Goal: Task Accomplishment & Management: Use online tool/utility

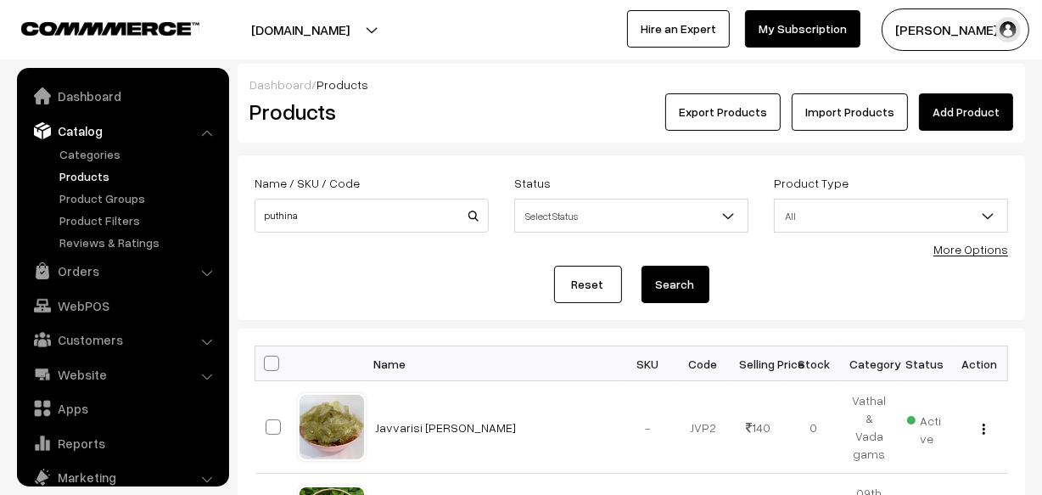
scroll to position [47, 0]
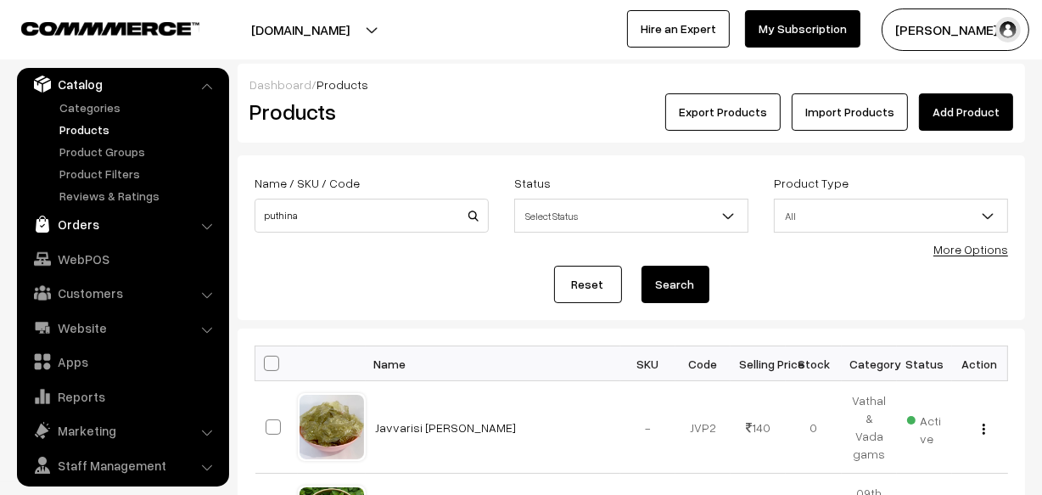
click at [87, 227] on link "Orders" at bounding box center [122, 224] width 202 height 31
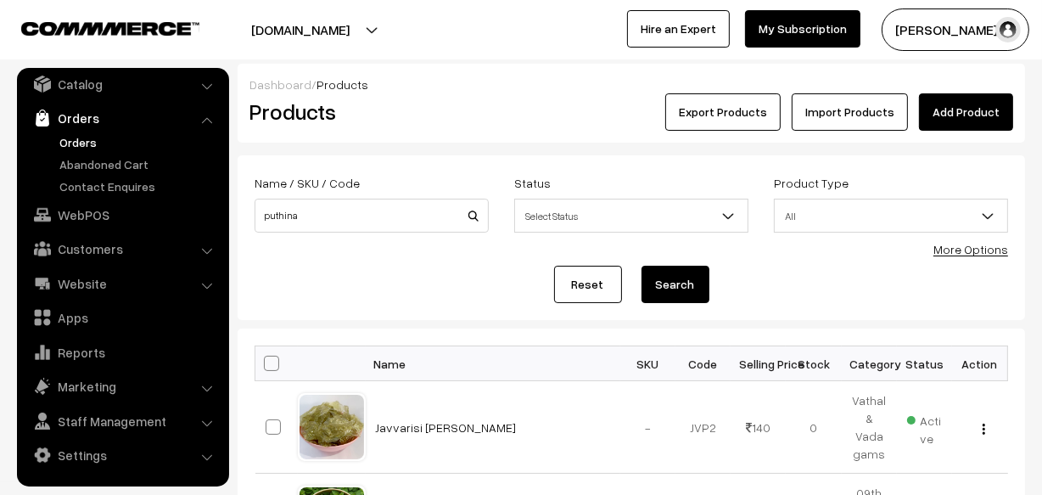
click at [81, 141] on link "Orders" at bounding box center [139, 142] width 168 height 18
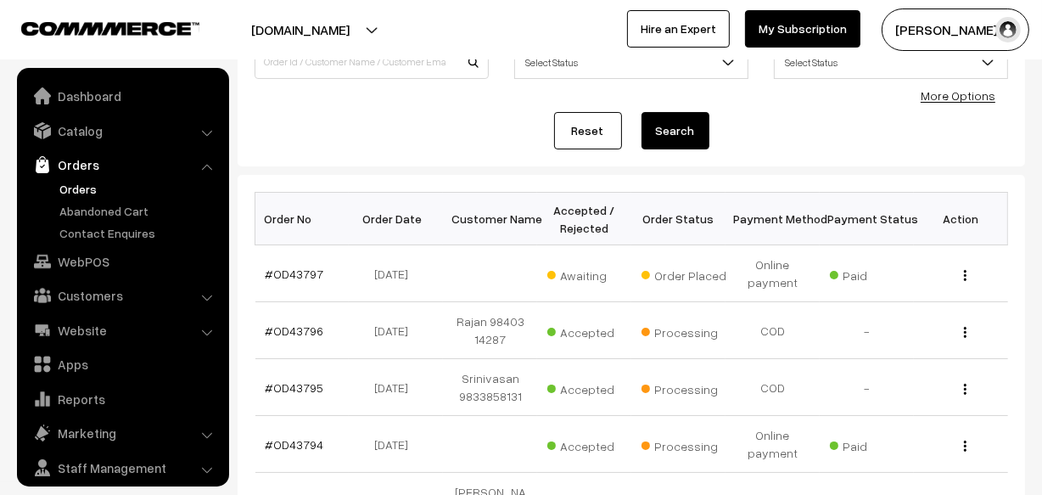
scroll to position [47, 0]
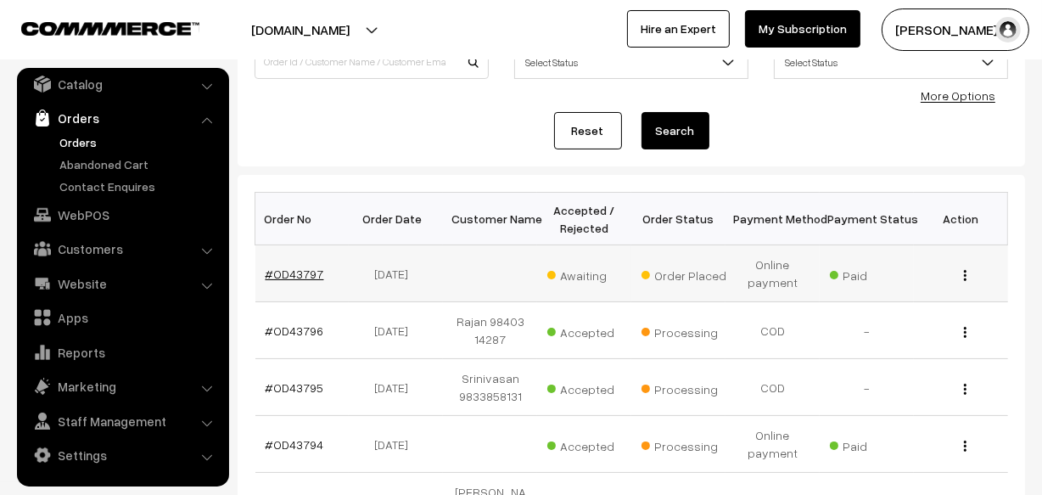
click at [297, 275] on link "#OD43797" at bounding box center [295, 273] width 59 height 14
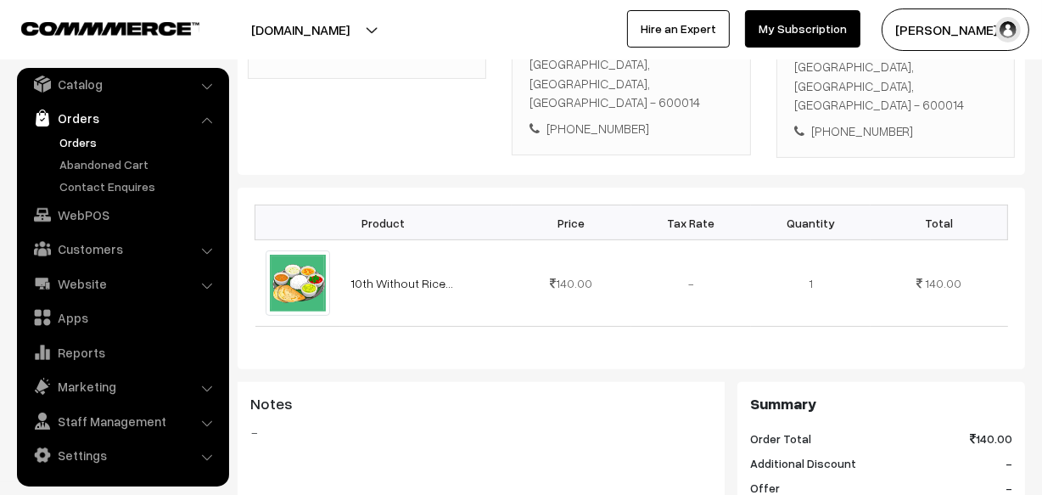
scroll to position [462, 0]
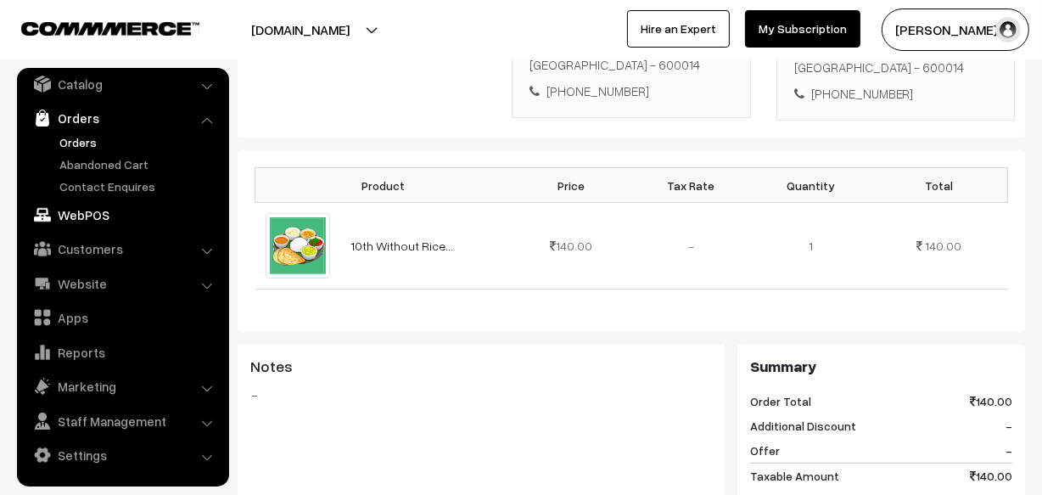
click at [97, 211] on link "WebPOS" at bounding box center [122, 214] width 202 height 31
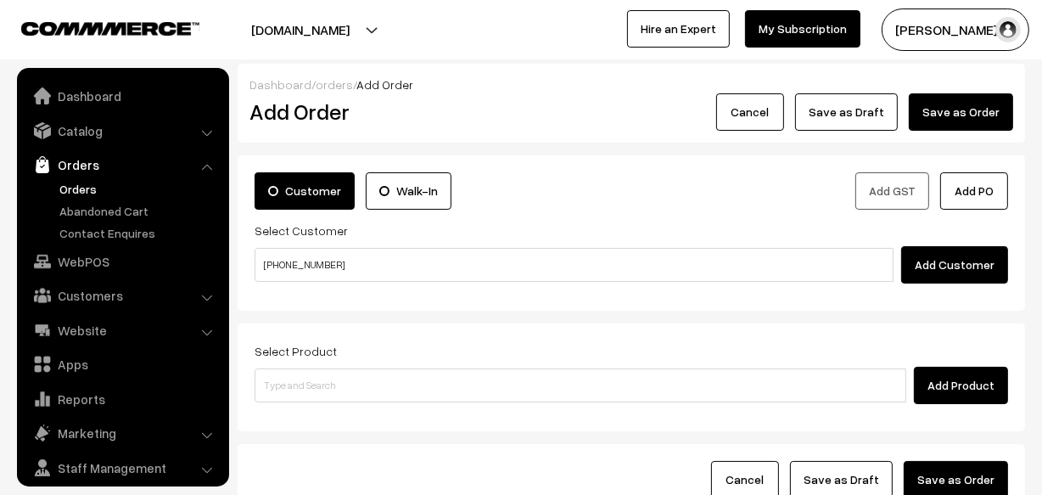
scroll to position [47, 0]
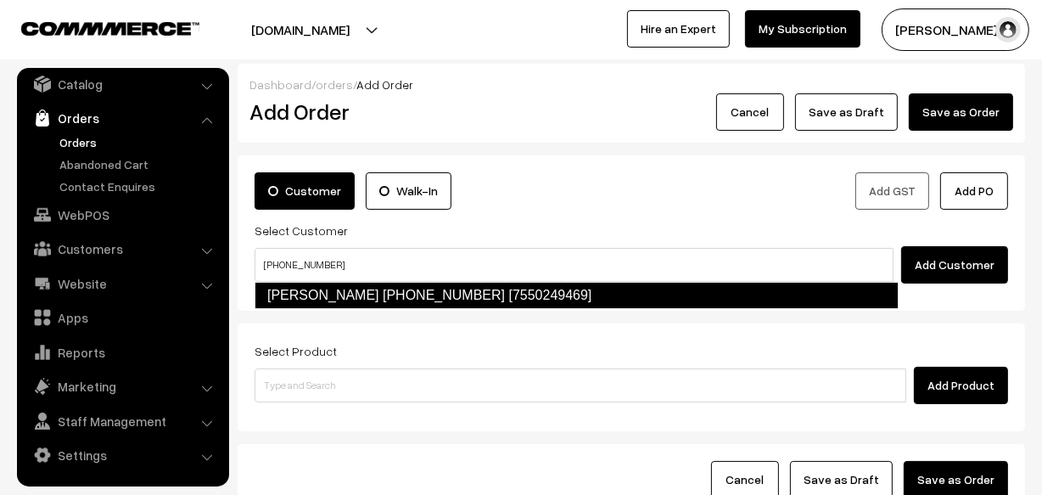
click at [316, 286] on link "Sharanya +971 52 420 2499 [7550249469]" at bounding box center [577, 295] width 644 height 27
type input "+971 52 420 2499"
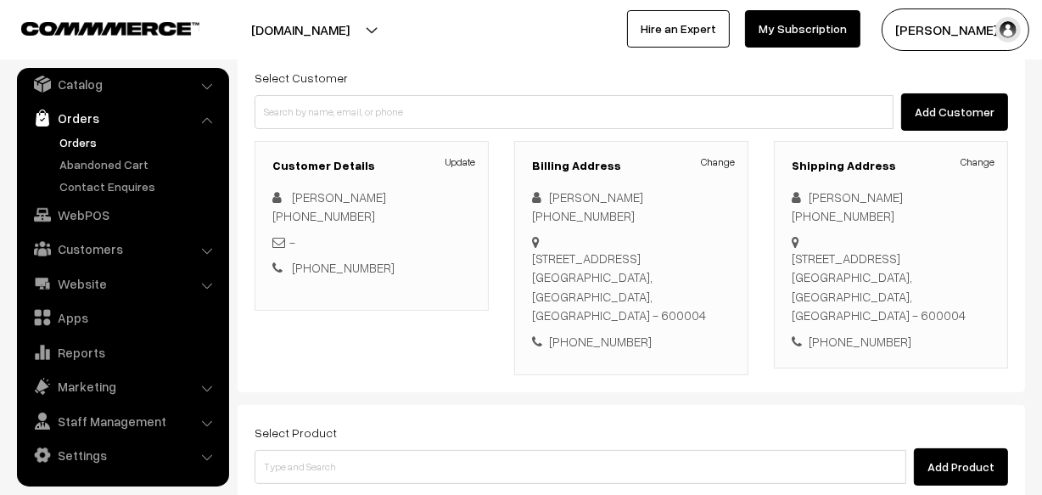
scroll to position [154, 0]
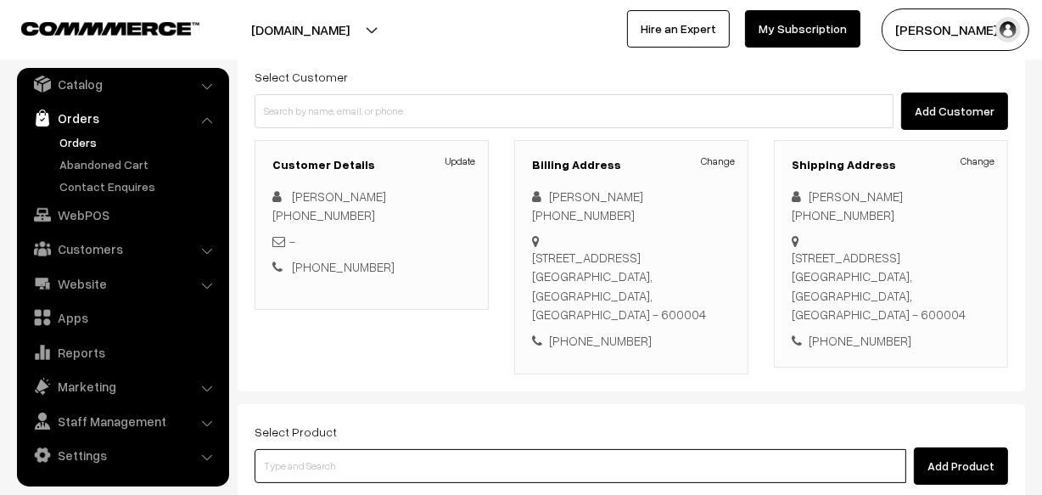
click at [344, 449] on input at bounding box center [581, 466] width 652 height 34
type input "boost"
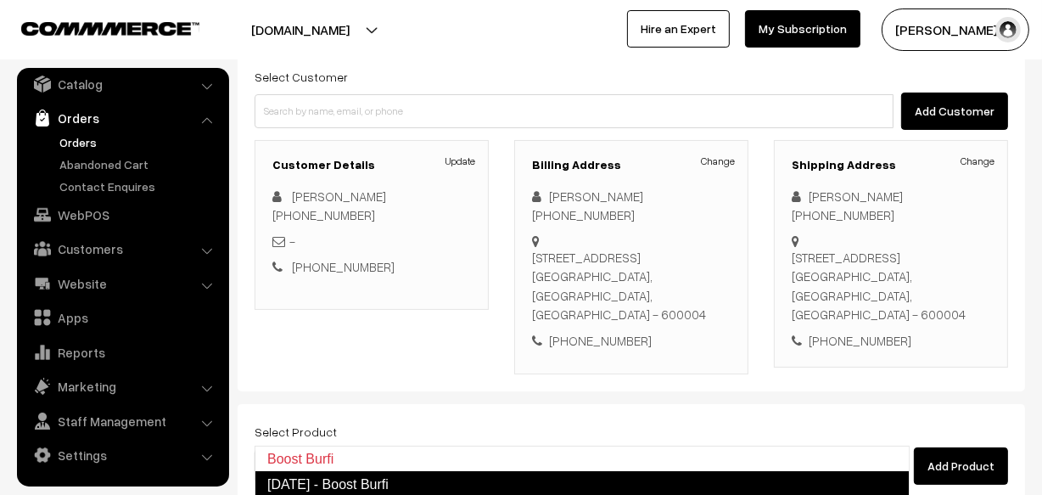
click at [360, 484] on link "Diwali - Boost Burfi" at bounding box center [582, 484] width 655 height 27
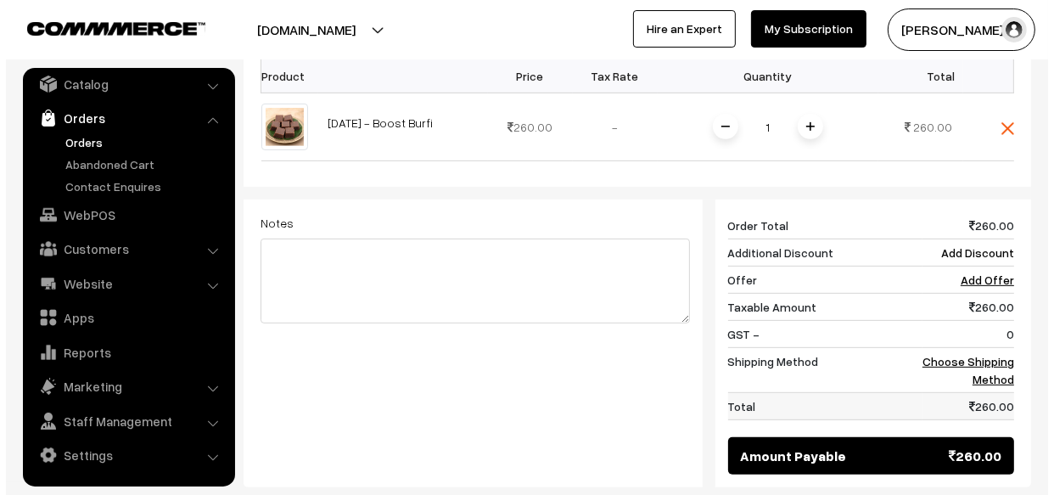
scroll to position [617, 0]
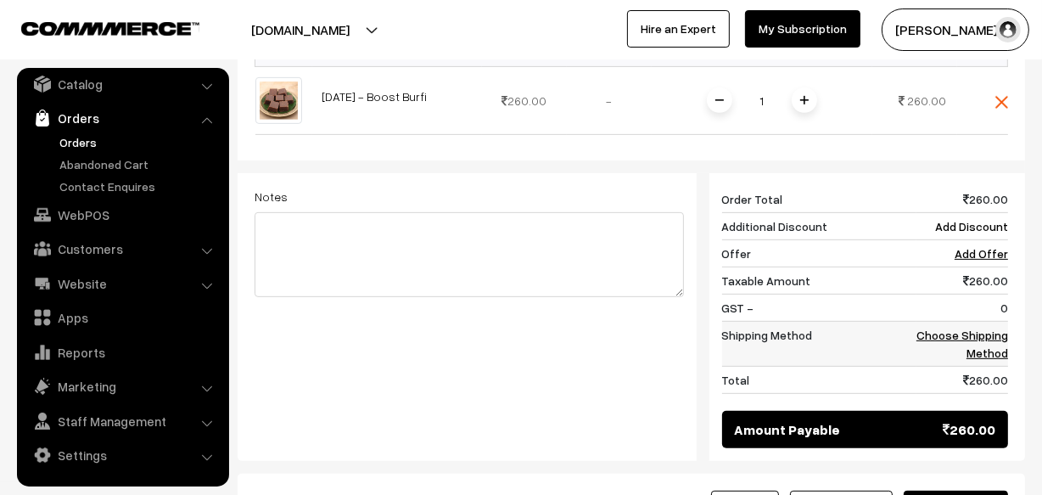
click at [965, 322] on td "Choose Shipping Method" at bounding box center [962, 344] width 92 height 45
click at [940, 328] on link "Choose Shipping Method" at bounding box center [962, 344] width 92 height 32
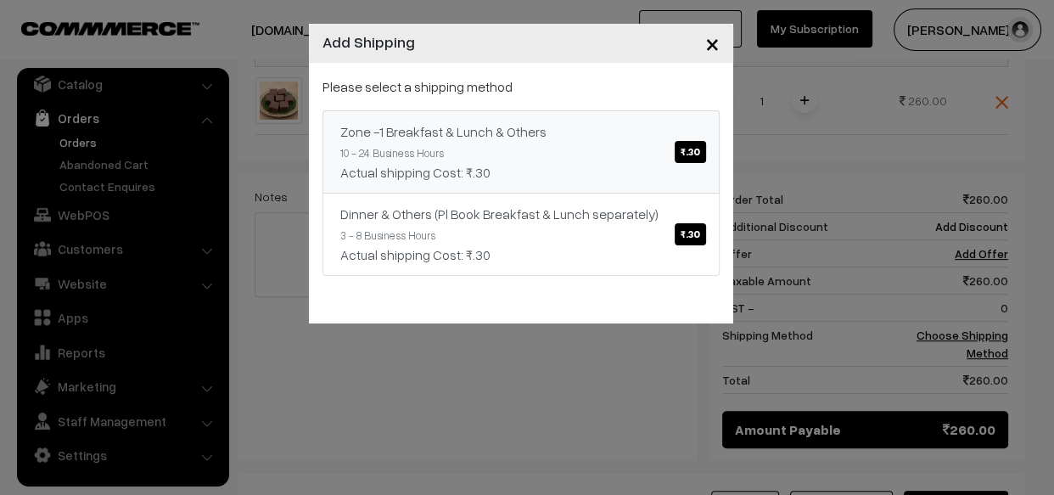
click at [534, 119] on link "Zone -1 Breakfast & Lunch & Others ₹.30 10 - 24 Business Hours Actual shipping …" at bounding box center [520, 151] width 397 height 83
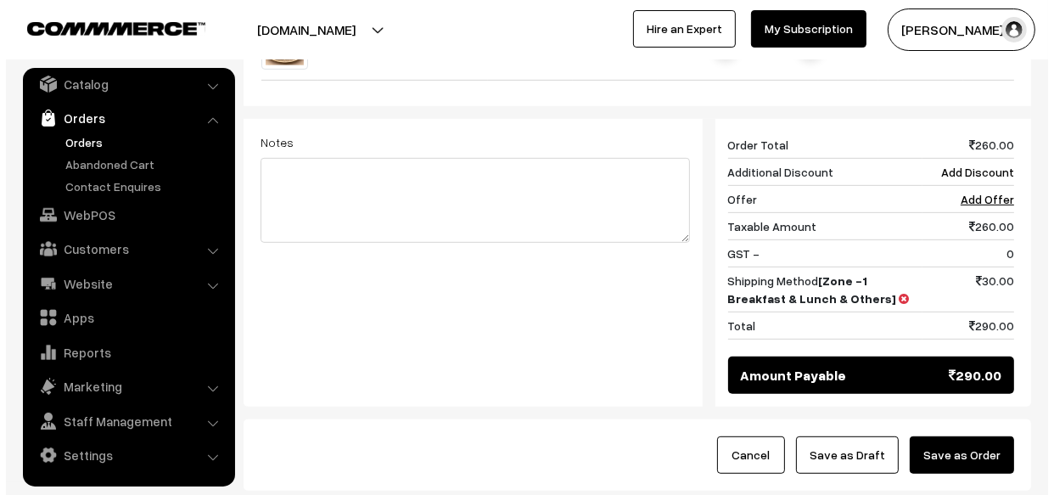
scroll to position [675, 0]
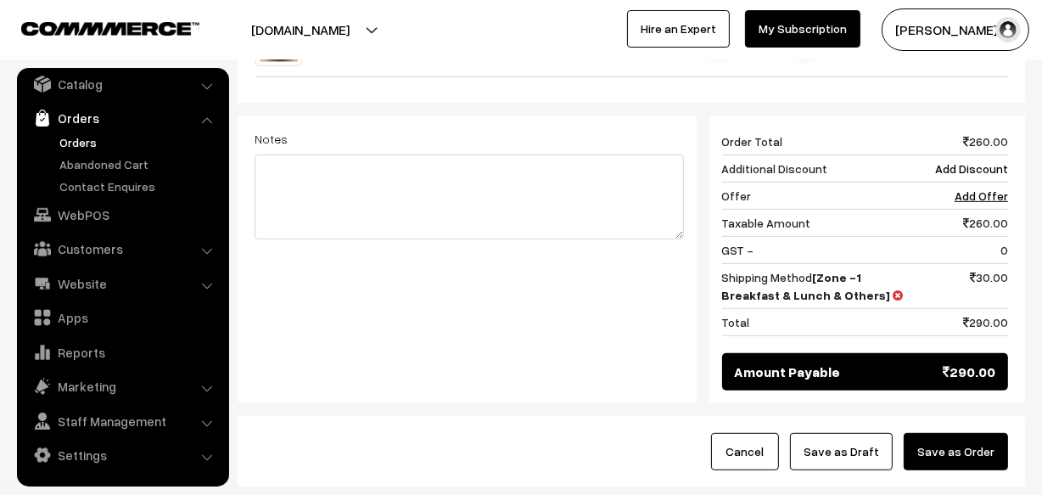
click at [948, 433] on button "Save as Order" at bounding box center [956, 451] width 104 height 37
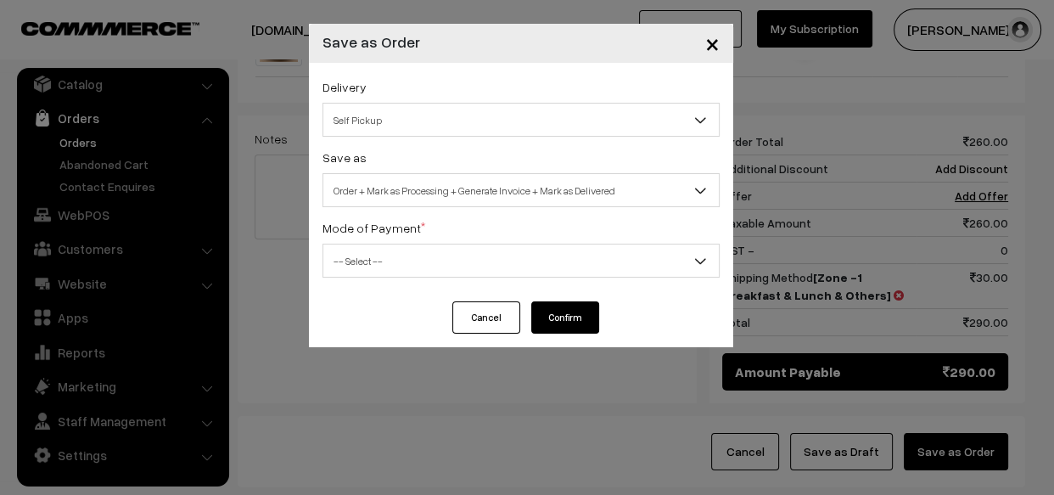
click at [435, 117] on span "Self Pickup" at bounding box center [520, 120] width 395 height 30
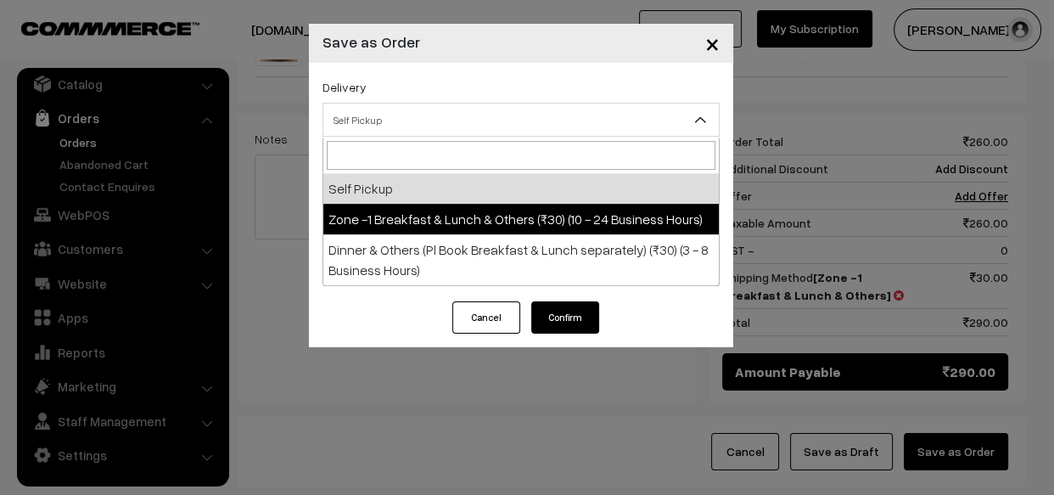
select select "ZON1"
select select "3"
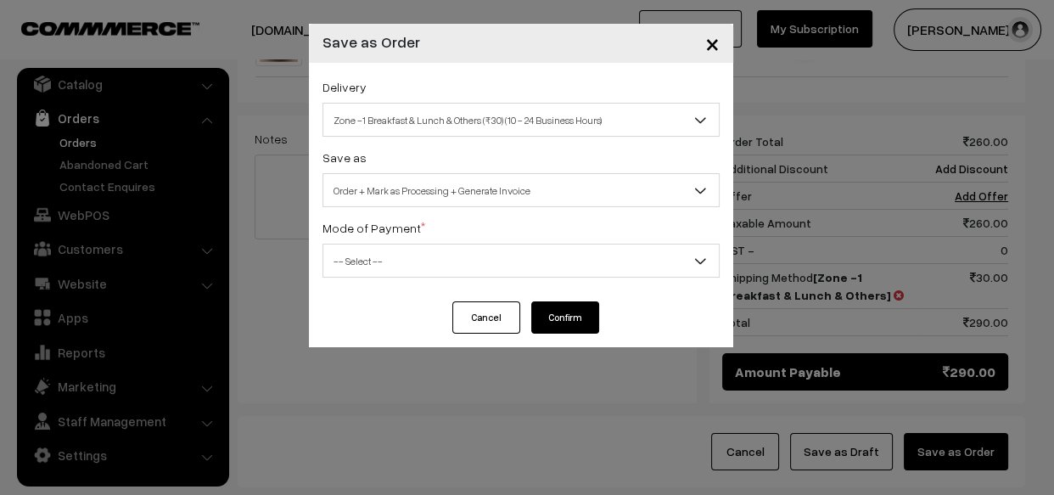
click at [448, 188] on span "Order + Mark as Processing + Generate Invoice" at bounding box center [520, 191] width 395 height 30
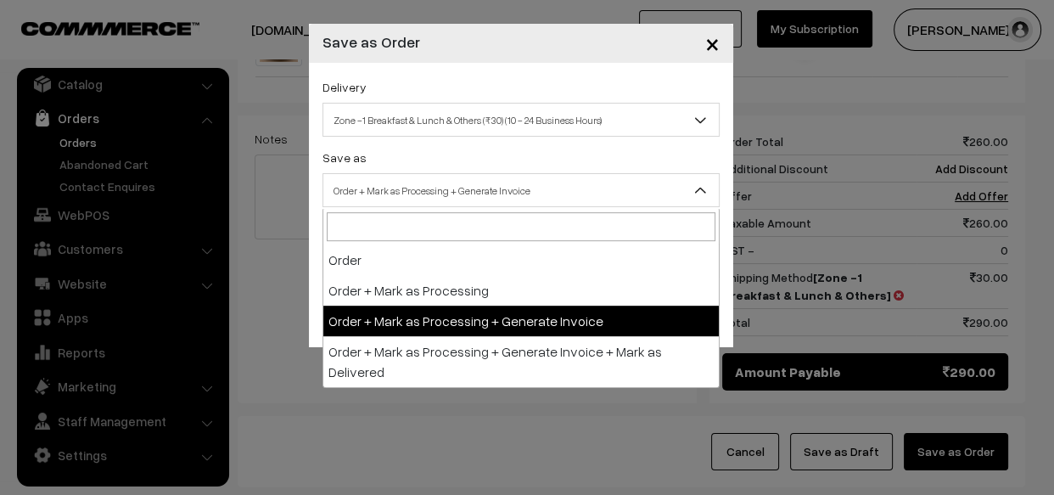
drag, startPoint x: 463, startPoint y: 321, endPoint x: 428, endPoint y: 284, distance: 51.0
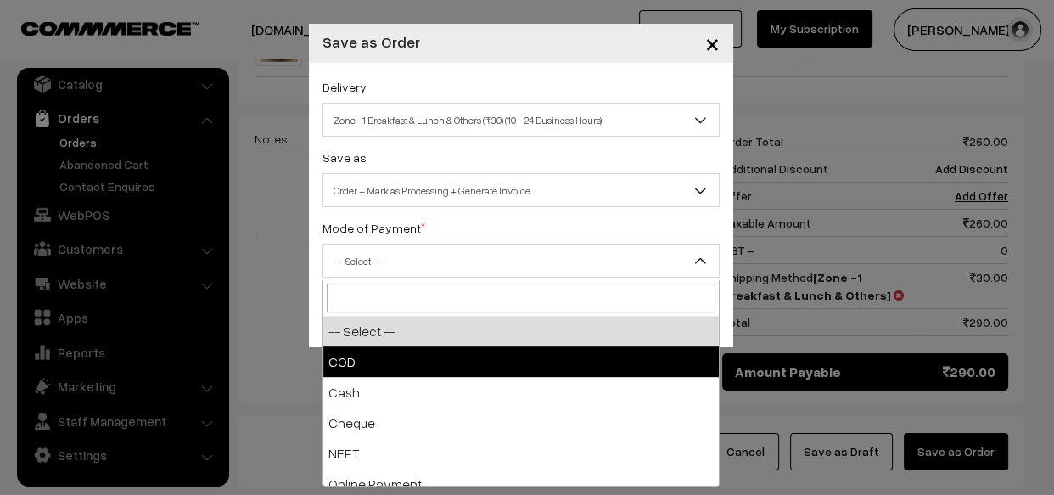
drag, startPoint x: 378, startPoint y: 354, endPoint x: 518, endPoint y: 335, distance: 142.1
select select "1"
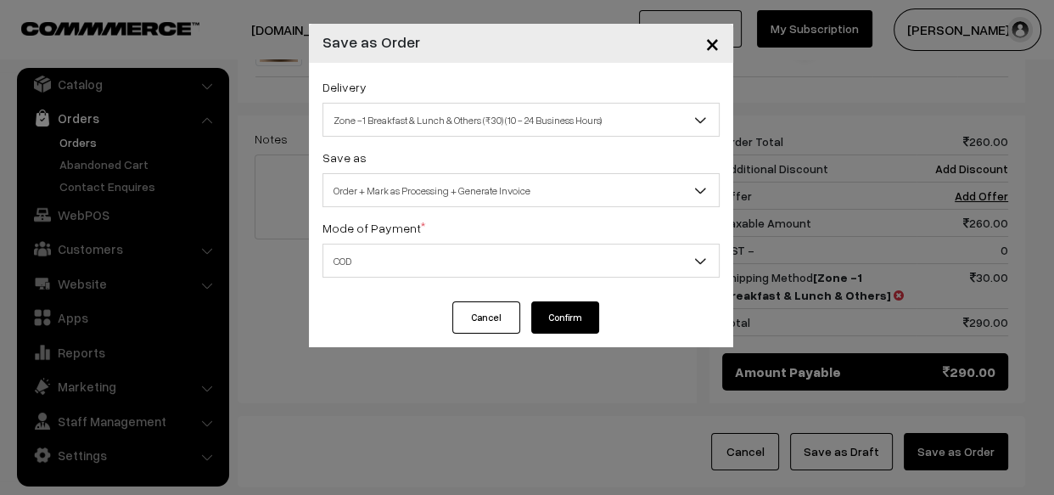
click at [560, 324] on button "Confirm" at bounding box center [565, 317] width 68 height 32
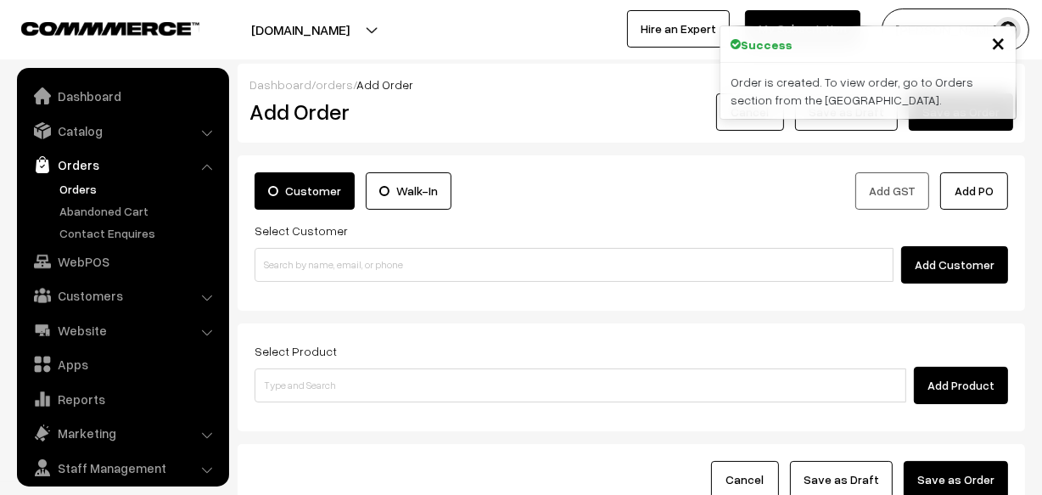
scroll to position [47, 0]
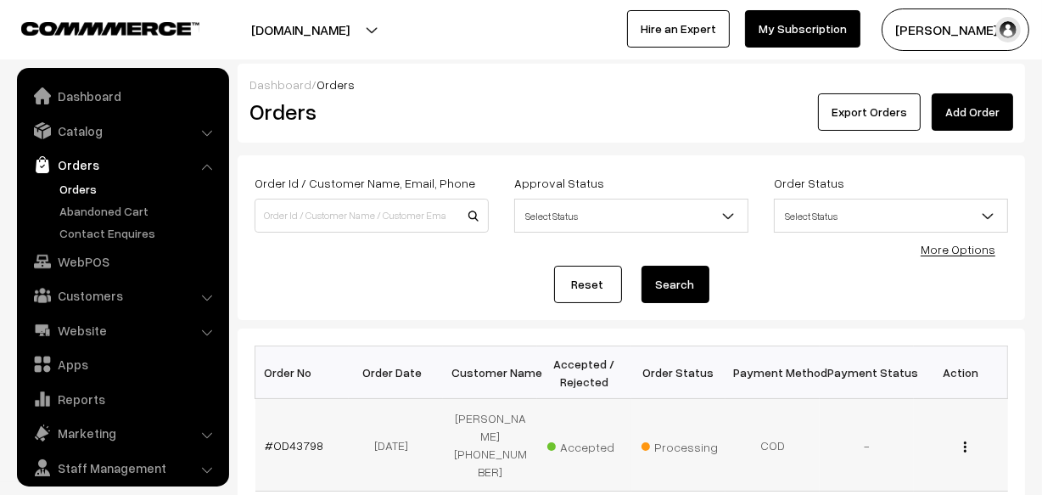
scroll to position [47, 0]
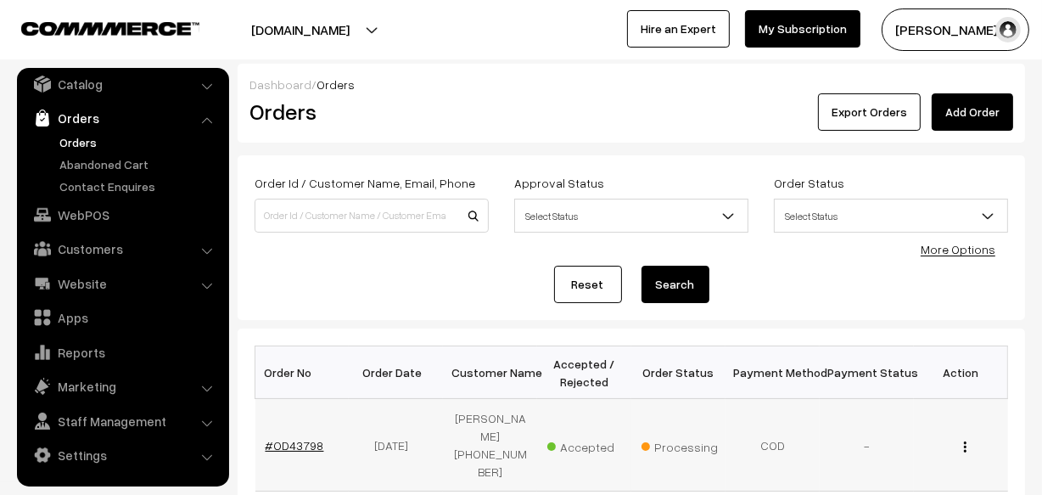
click at [292, 438] on link "#OD43798" at bounding box center [295, 445] width 59 height 14
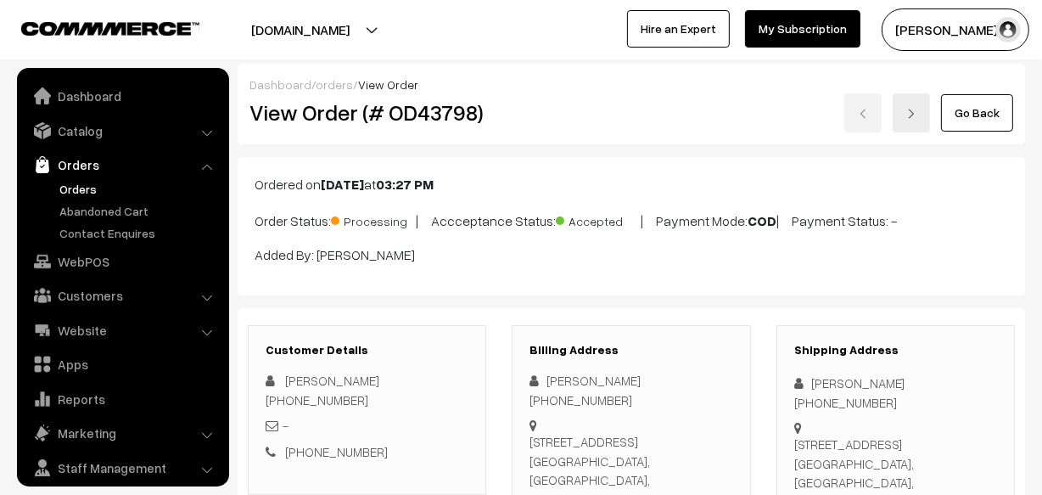
scroll to position [47, 0]
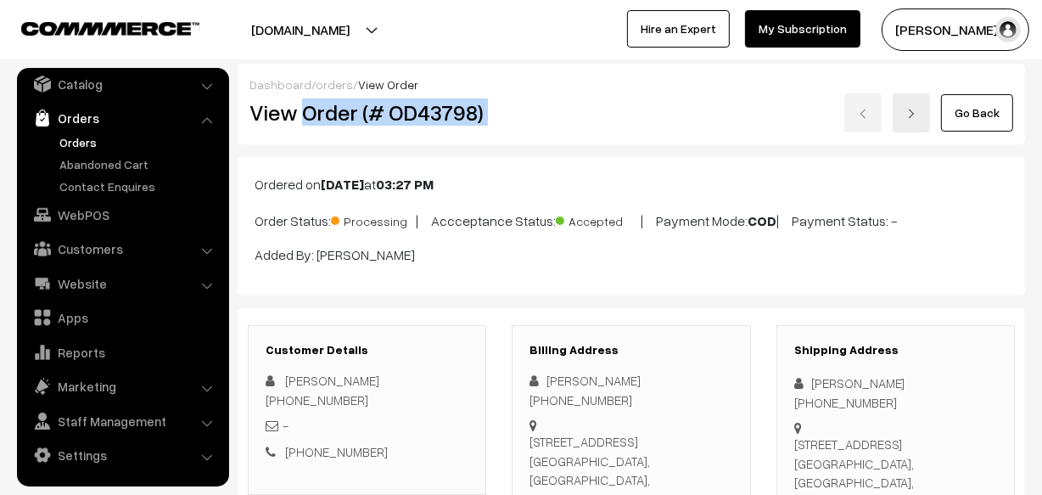
click at [543, 132] on div "Dashboard / orders / View Order View Order (# OD43798) Go Back" at bounding box center [631, 104] width 787 height 81
copy div "Order (# OD43798)"
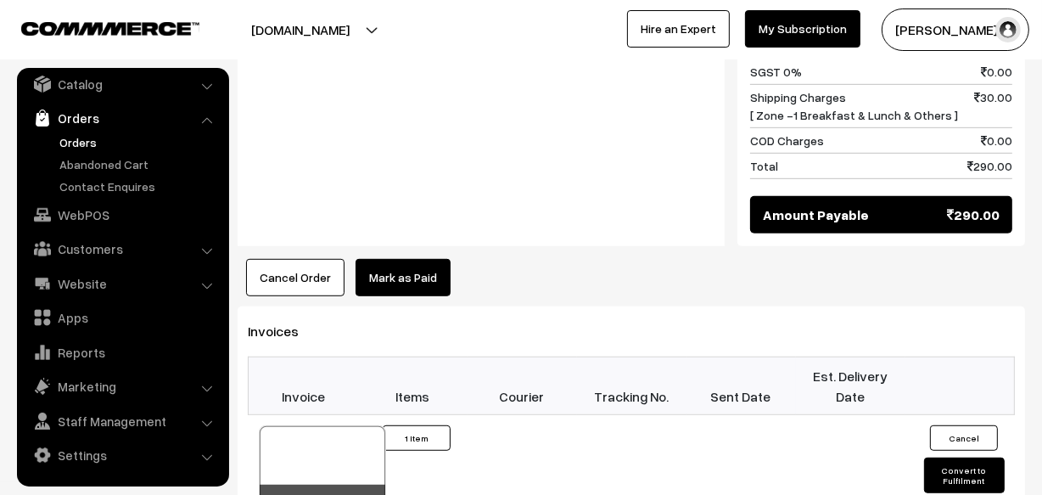
scroll to position [1002, 0]
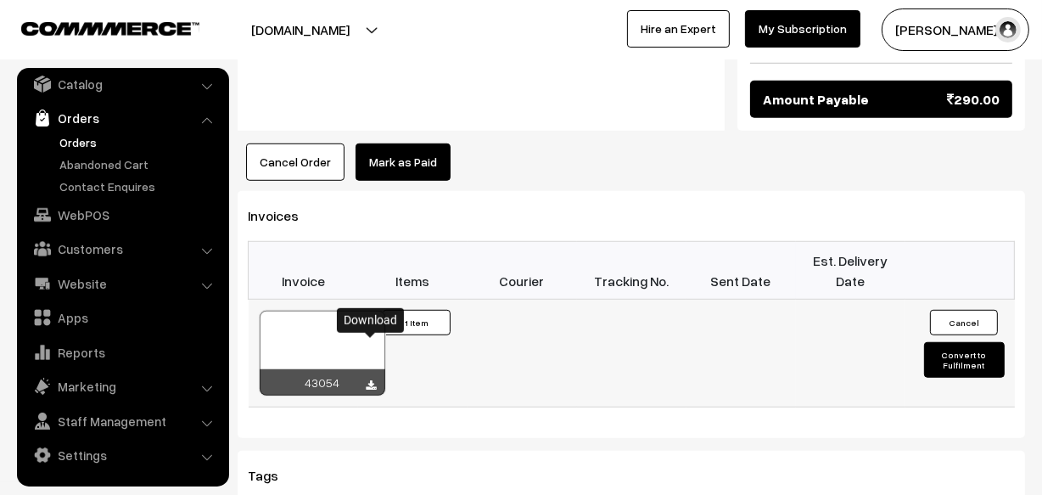
click at [371, 380] on icon at bounding box center [372, 385] width 10 height 11
click at [85, 145] on link "Orders" at bounding box center [139, 142] width 168 height 18
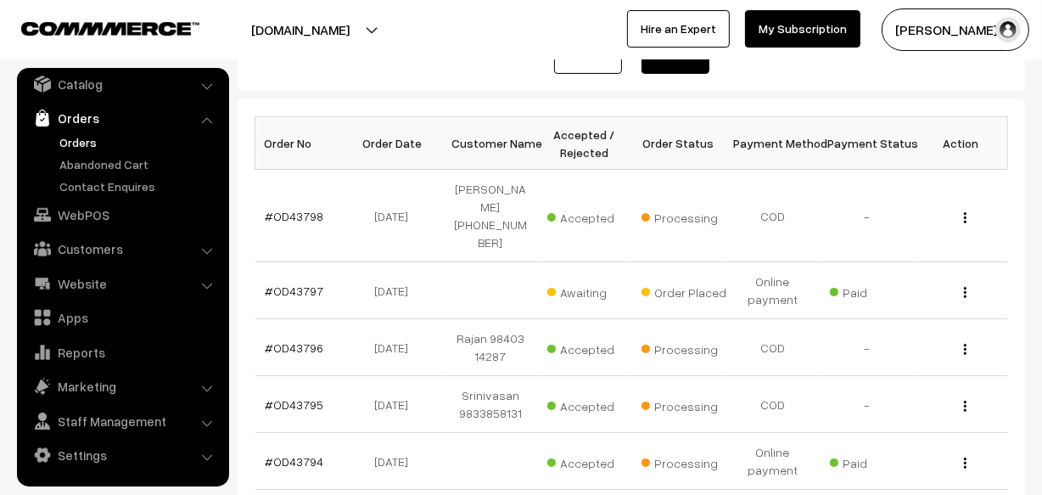
scroll to position [231, 0]
click at [71, 139] on link "Orders" at bounding box center [139, 142] width 168 height 18
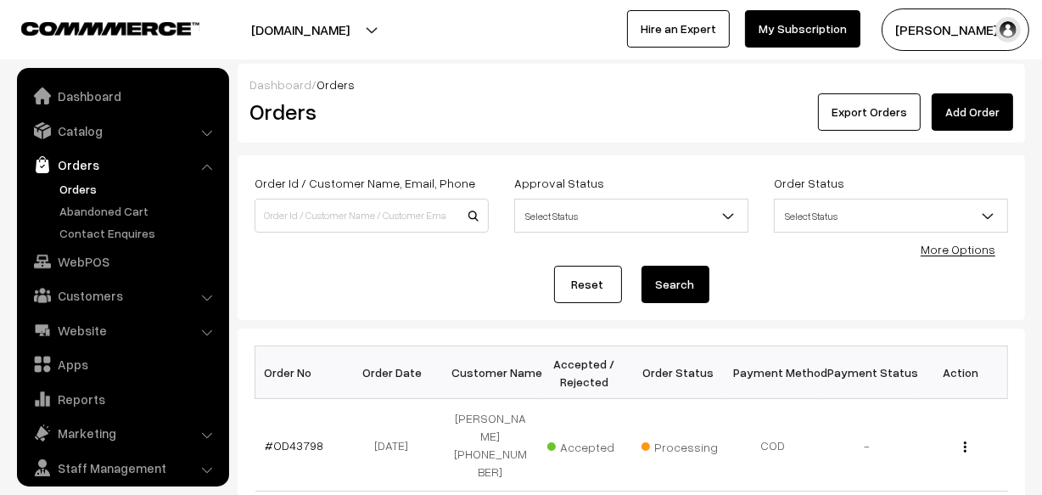
scroll to position [47, 0]
